Goal: Information Seeking & Learning: Understand process/instructions

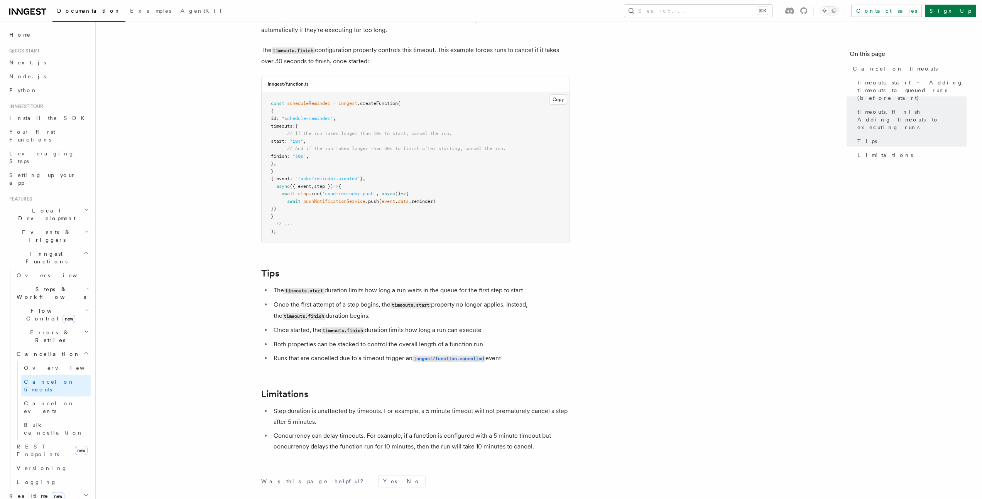
scroll to position [416, 0]
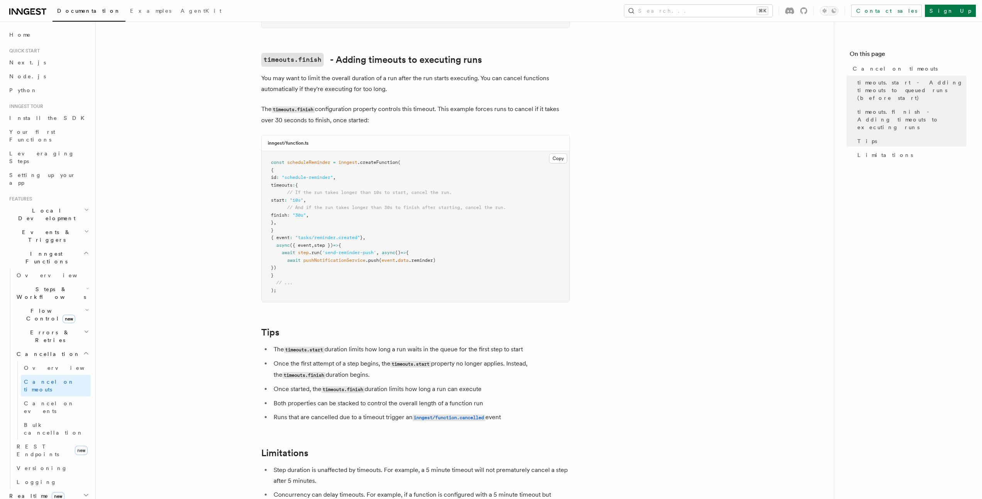
click at [291, 183] on span "timeouts" at bounding box center [282, 185] width 22 height 5
copy span "timeouts"
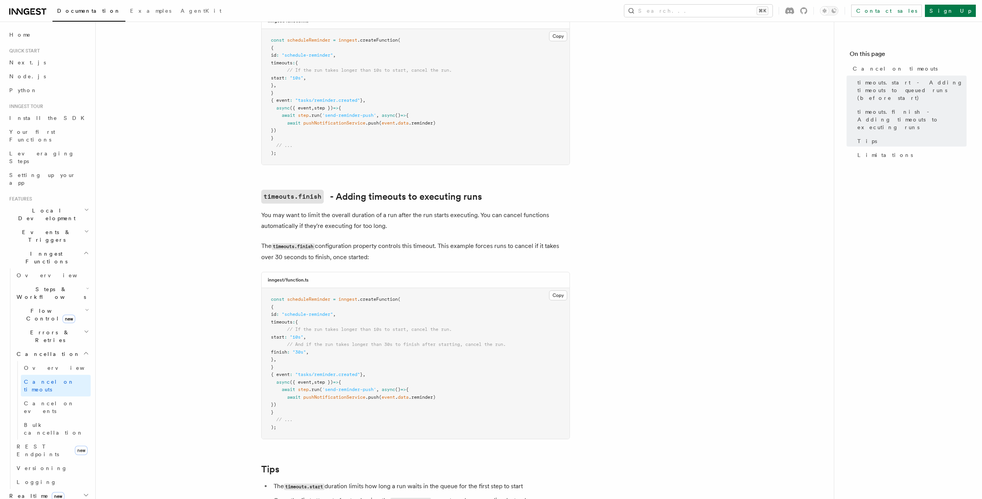
scroll to position [0, 0]
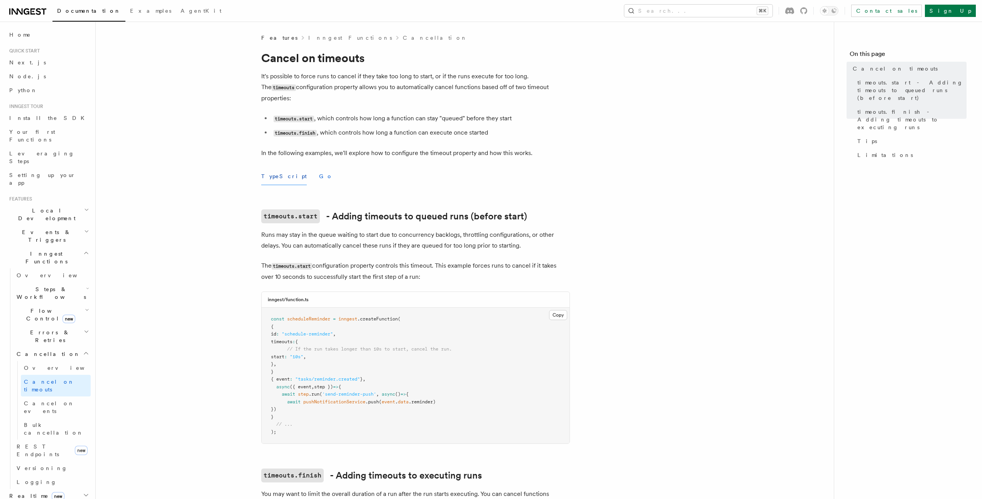
click at [319, 168] on button "Go" at bounding box center [326, 176] width 14 height 17
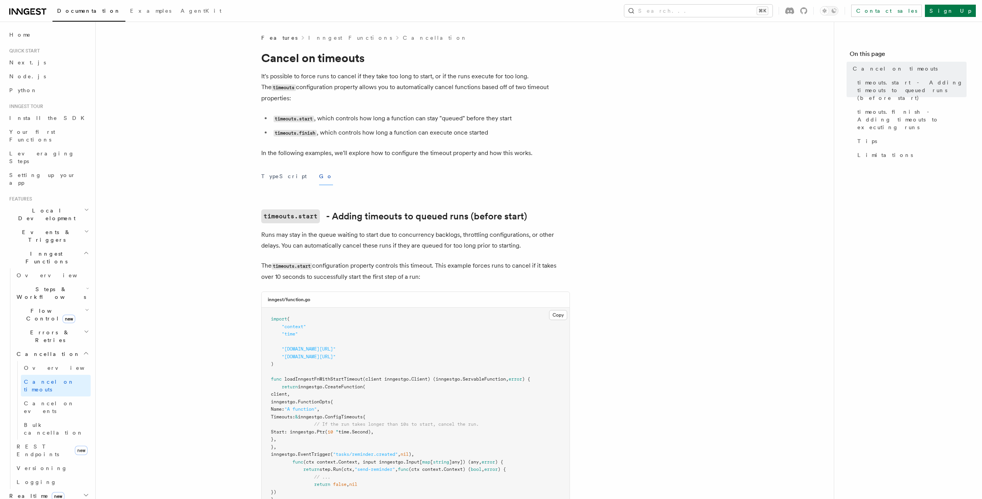
scroll to position [13, 0]
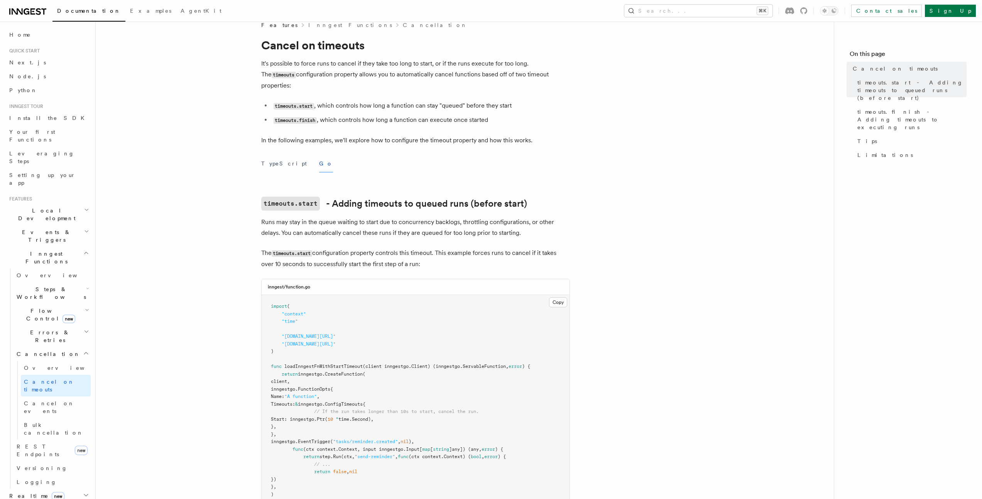
click at [317, 417] on span "Start: inngestgo." at bounding box center [294, 419] width 46 height 5
click at [295, 402] on span "Timeouts:" at bounding box center [283, 404] width 24 height 5
copy span "Timeouts"
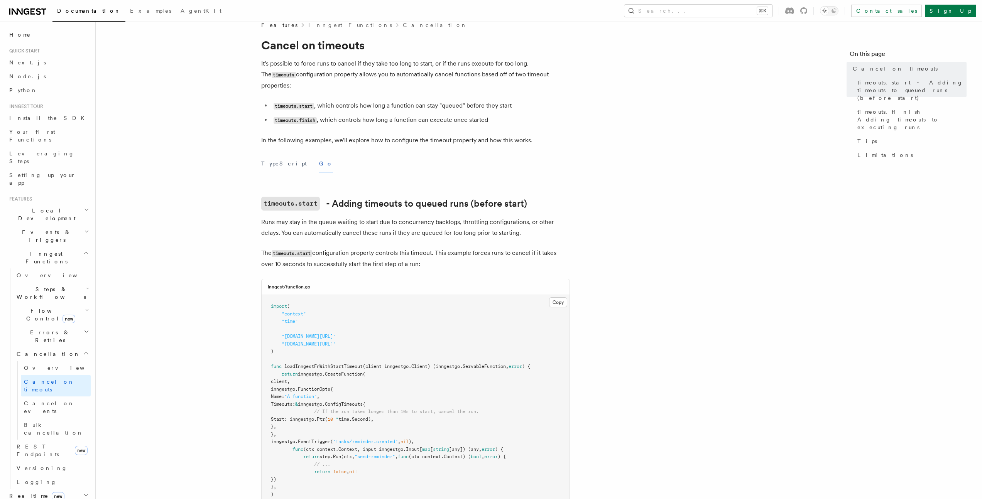
click at [365, 402] on span "inngestgo.ConfigTimeouts{" at bounding box center [332, 404] width 68 height 5
copy span "ConfigTimeouts"
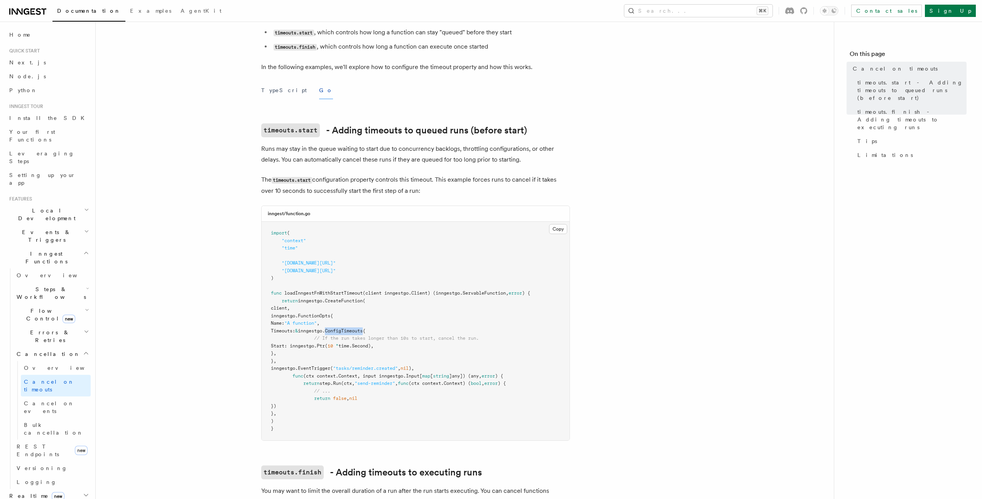
scroll to position [113, 0]
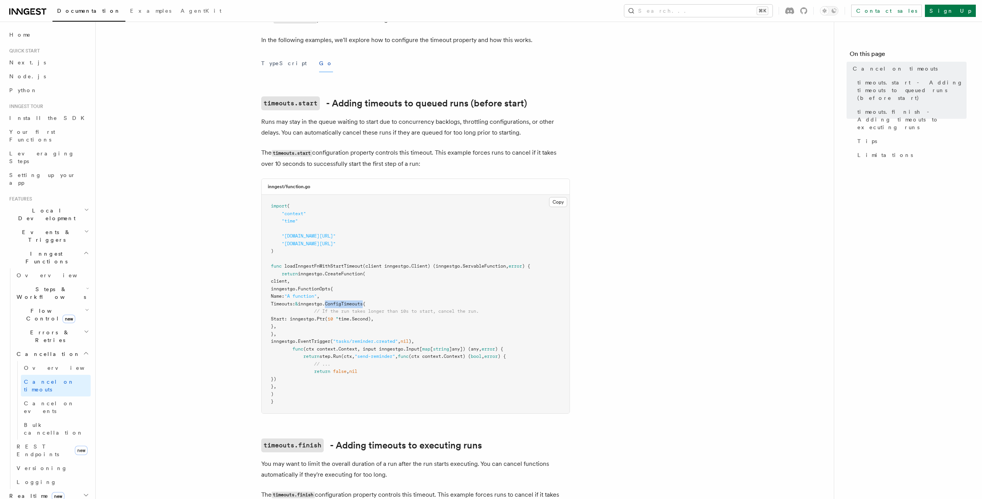
drag, startPoint x: 302, startPoint y: 293, endPoint x: 328, endPoint y: 315, distance: 33.9
click at [328, 315] on pre "import ( "context" "time" "[DOMAIN_NAME][URL]" "[DOMAIN_NAME][URL]" ) func load…" at bounding box center [416, 304] width 308 height 219
copy code "Timeouts: & inngestgo.ConfigTimeouts{ // If the run takes longer than 10s to st…"
